Goal: Information Seeking & Learning: Learn about a topic

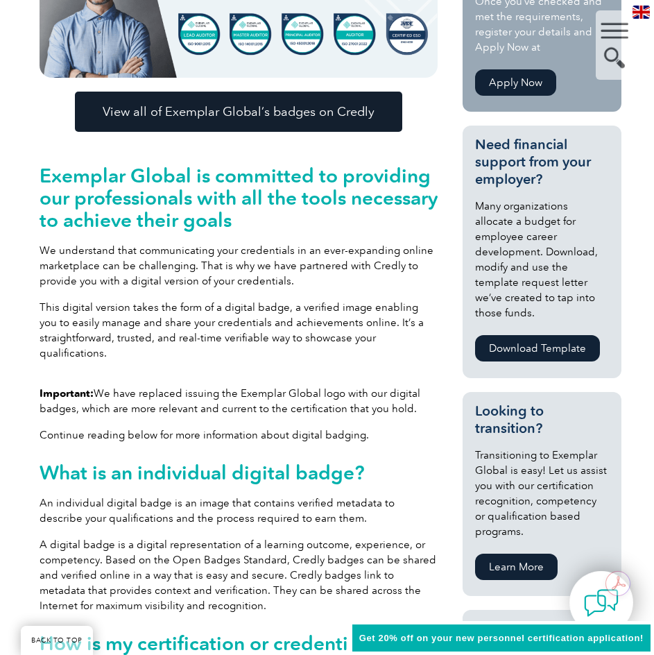
scroll to position [490, 0]
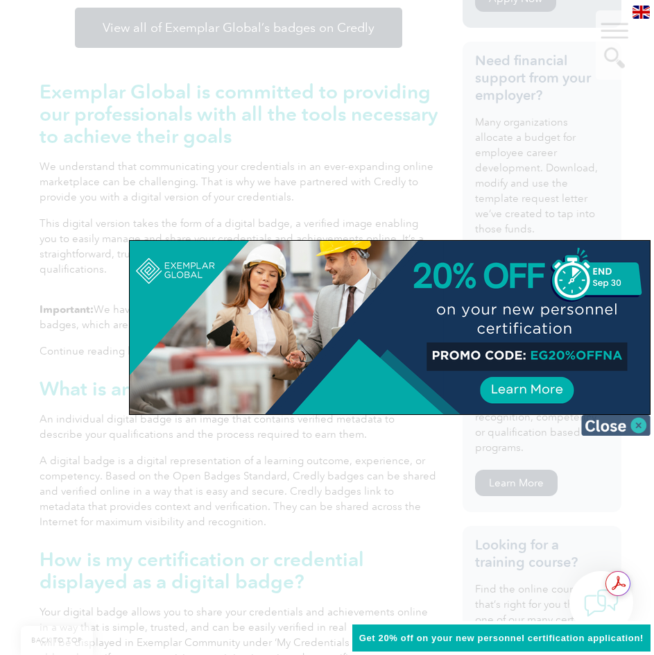
click at [602, 418] on img at bounding box center [615, 425] width 69 height 21
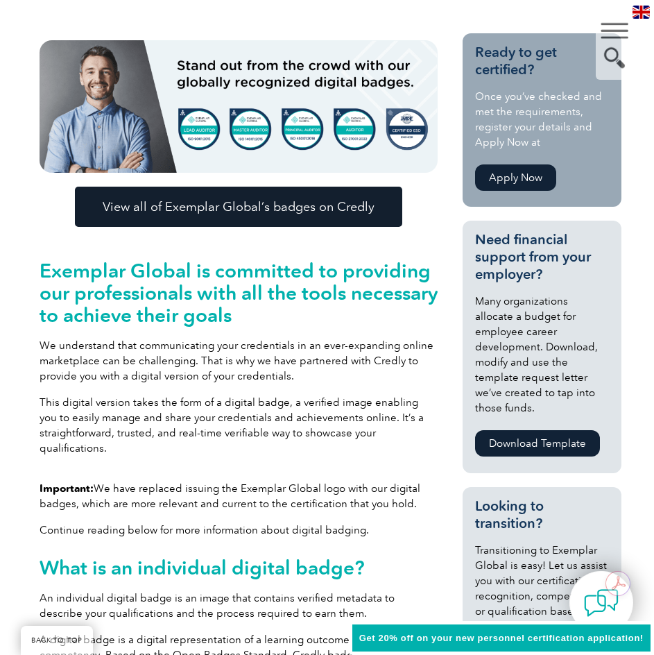
scroll to position [416, 0]
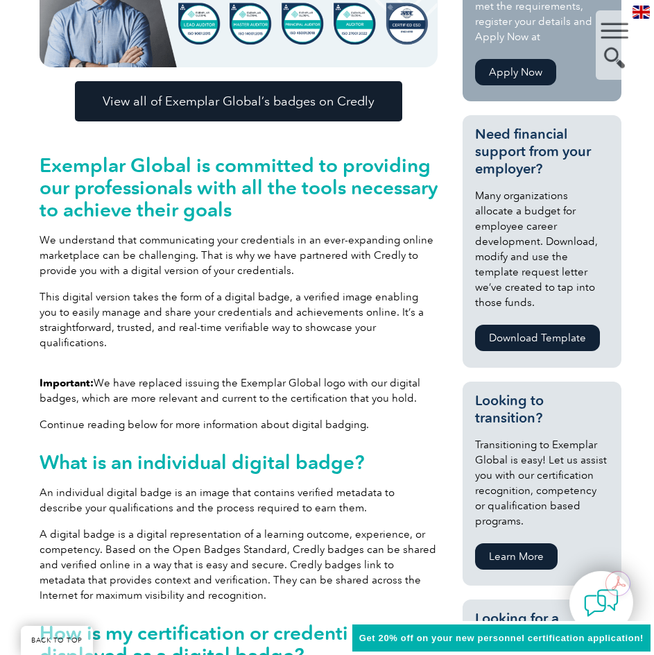
click at [252, 169] on h2 "Exemplar Global is committed to providing our professionals with all the tools …" at bounding box center [239, 187] width 398 height 67
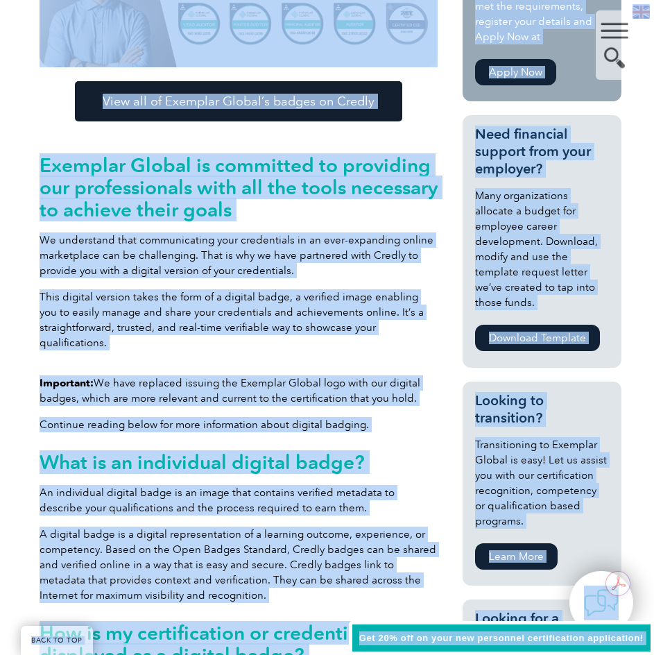
click at [370, 192] on h2 "Exemplar Global is committed to providing our professionals with all the tools …" at bounding box center [239, 187] width 398 height 67
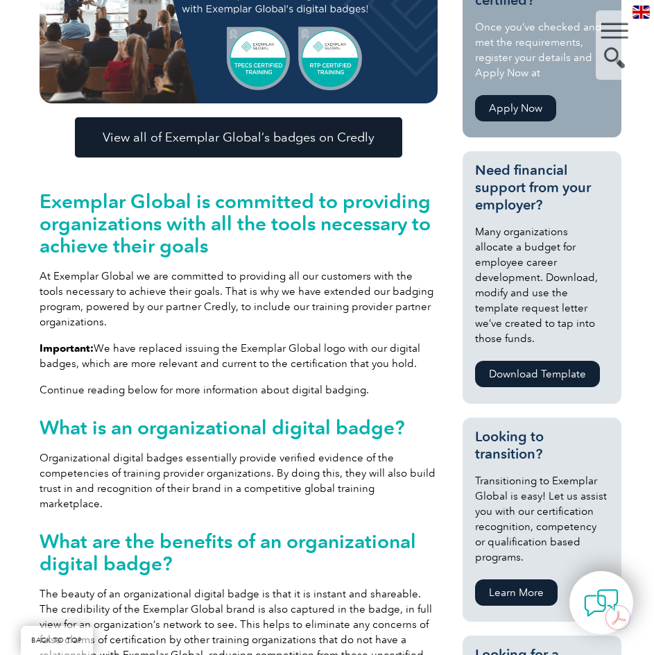
scroll to position [416, 0]
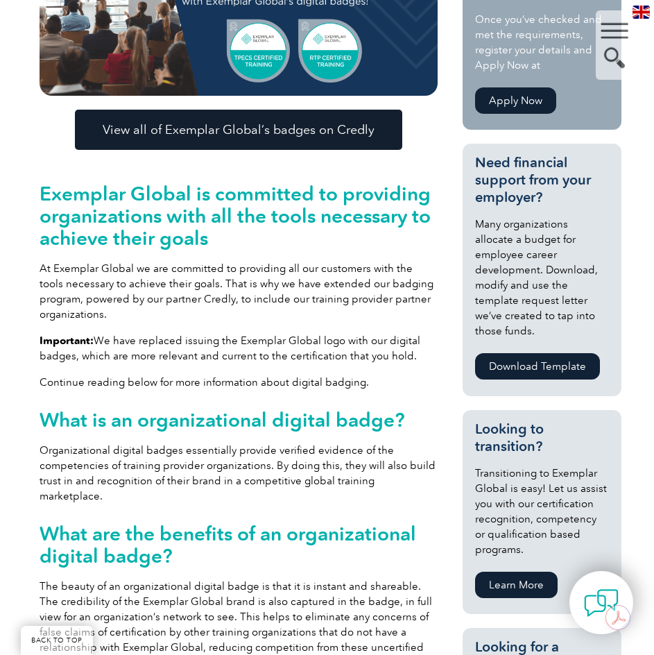
click at [329, 230] on h2 "Exemplar Global is committed to providing organizations with all the tools nece…" at bounding box center [239, 215] width 398 height 67
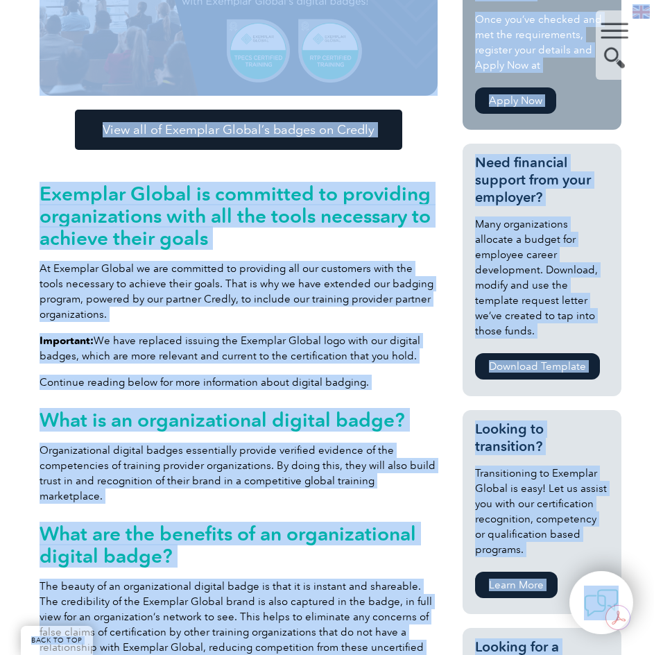
copy body "LORE IP DOL Sitamet con adi el seddoeiusm Tempo in utl Etdolorem ▼ Aliq Eni Adm…"
